Goal: Information Seeking & Learning: Learn about a topic

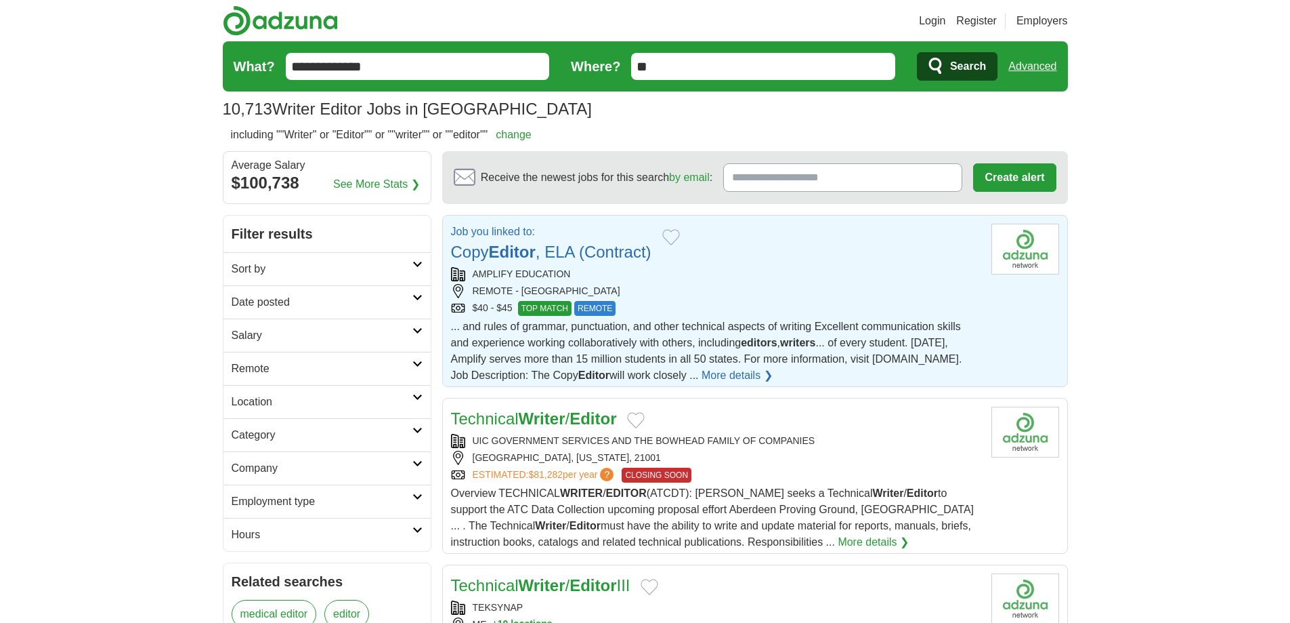
click at [579, 253] on link "Copy Editor , ELA (Contract)" at bounding box center [551, 252] width 201 height 18
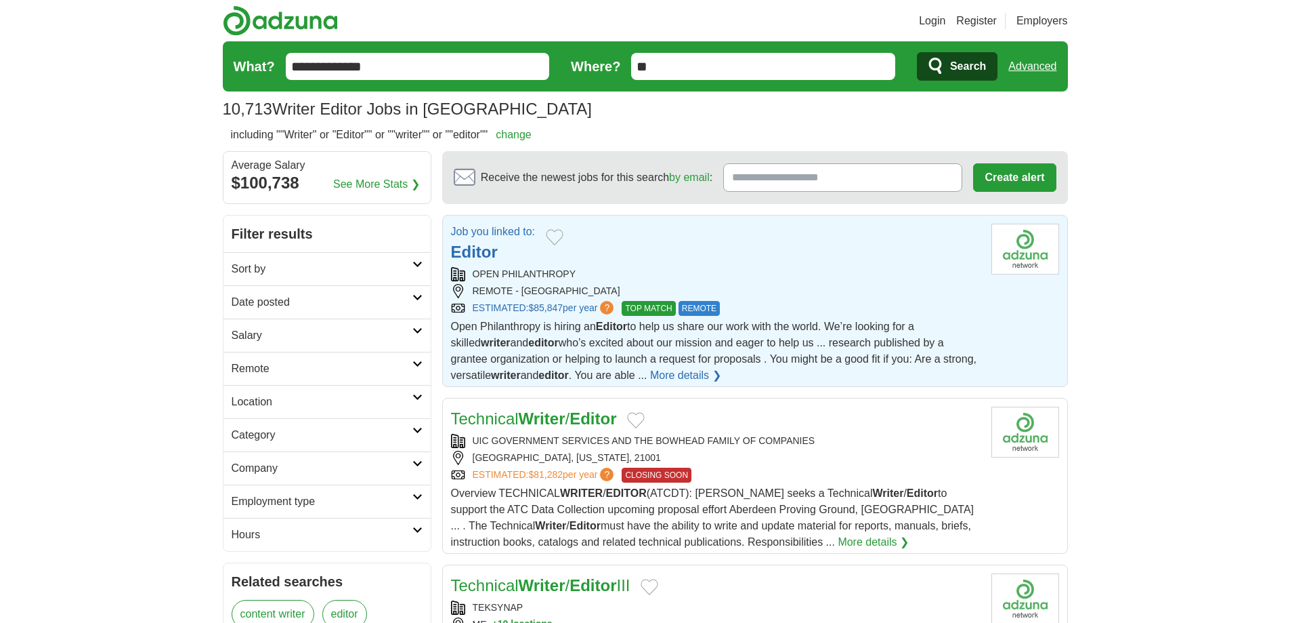
click at [706, 237] on div "Job you linked to: Editor" at bounding box center [716, 244] width 530 height 41
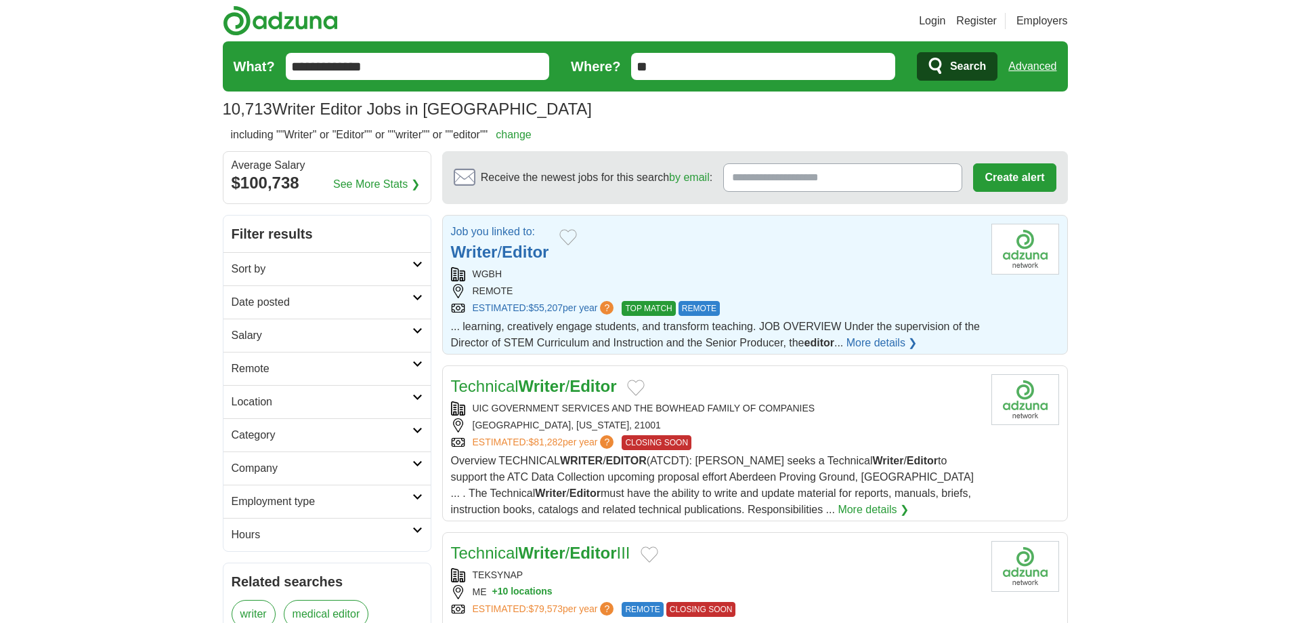
click at [416, 501] on link "Employment type" at bounding box center [327, 500] width 207 height 33
click at [415, 576] on icon at bounding box center [418, 578] width 10 height 7
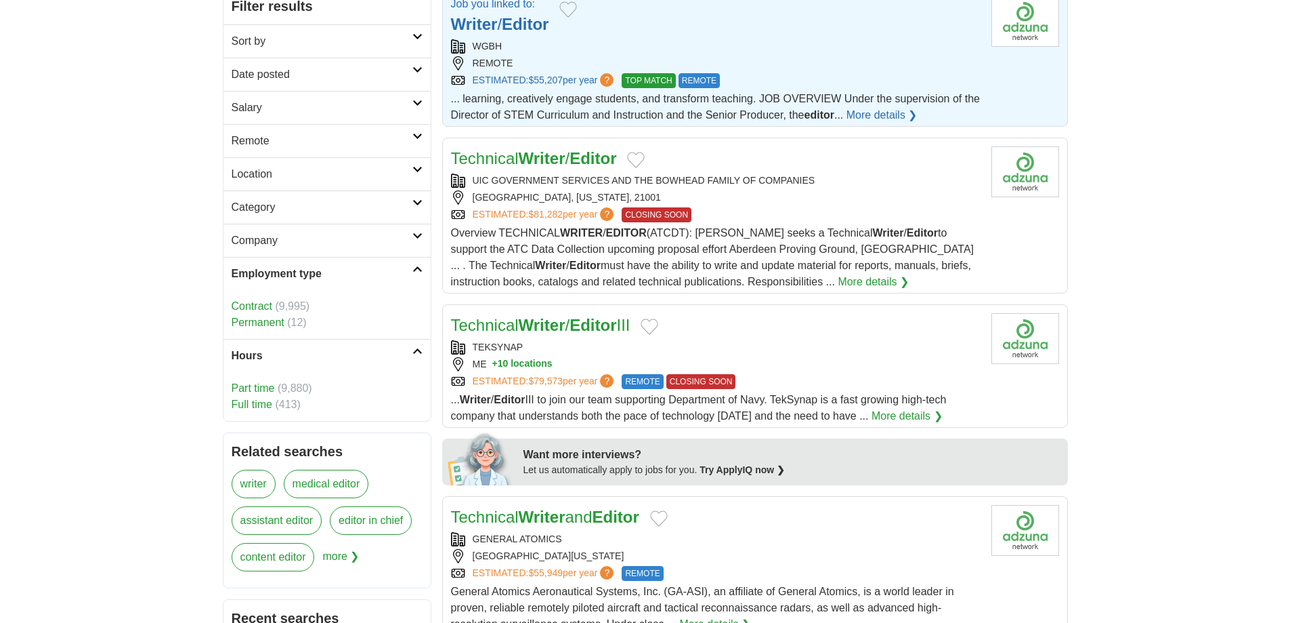
scroll to position [230, 0]
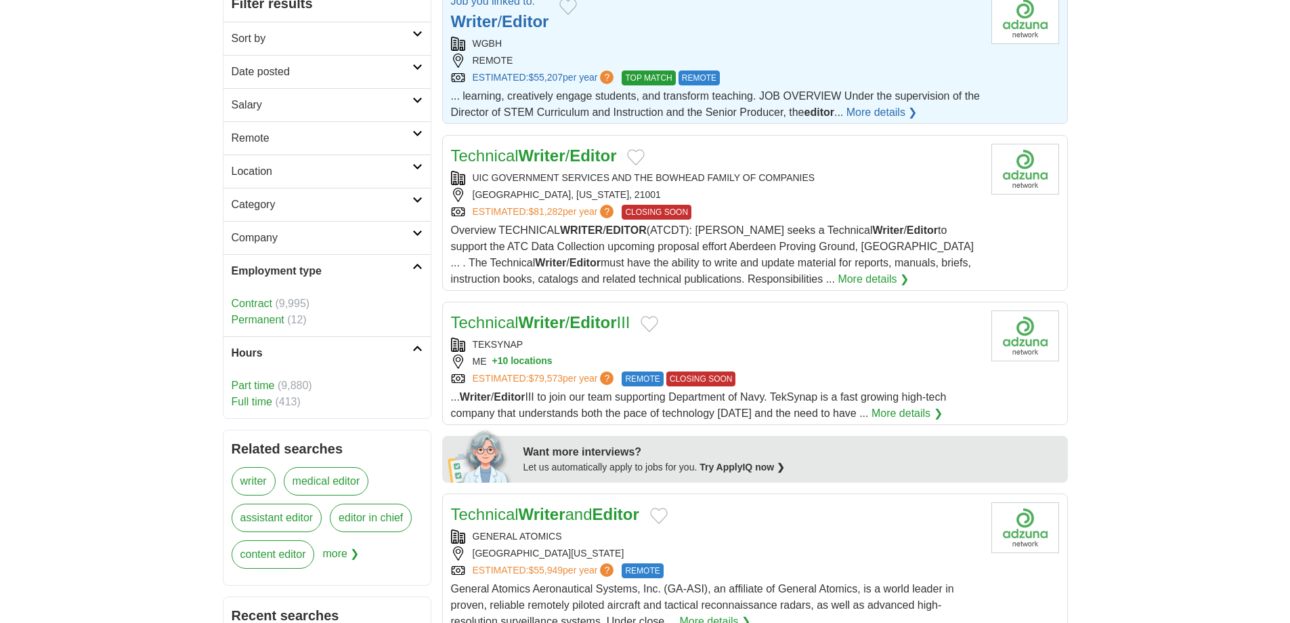
click at [240, 381] on link "Part time" at bounding box center [253, 385] width 43 height 12
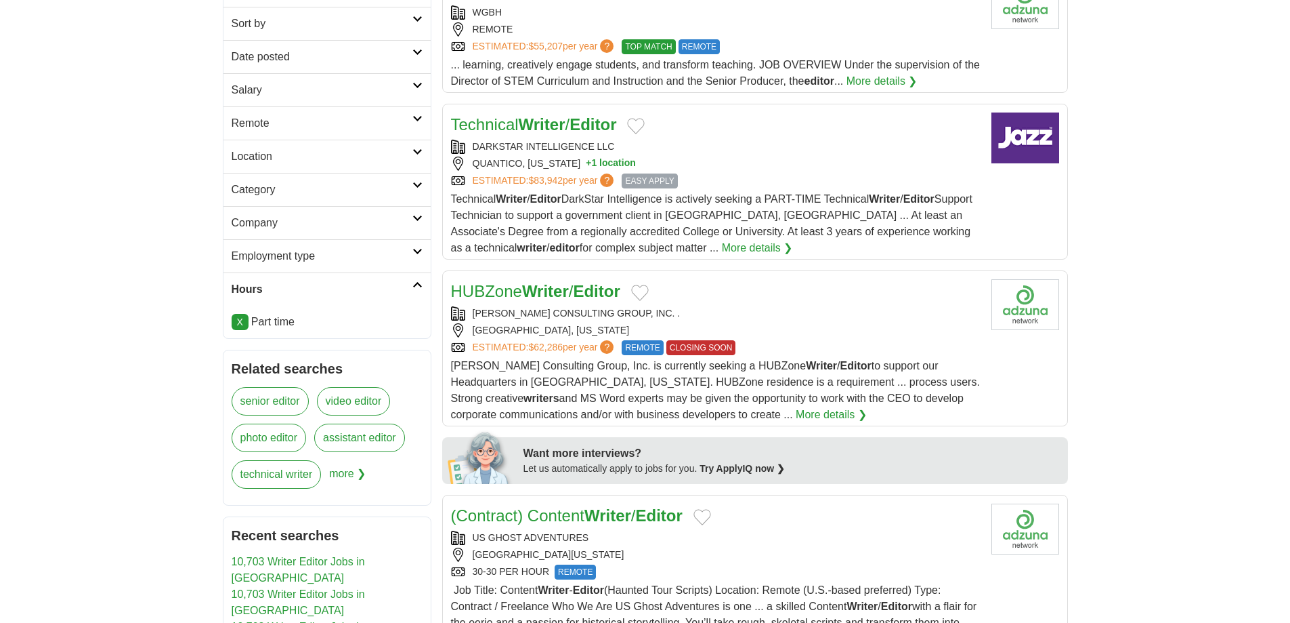
scroll to position [289, 0]
